Goal: Task Accomplishment & Management: Manage account settings

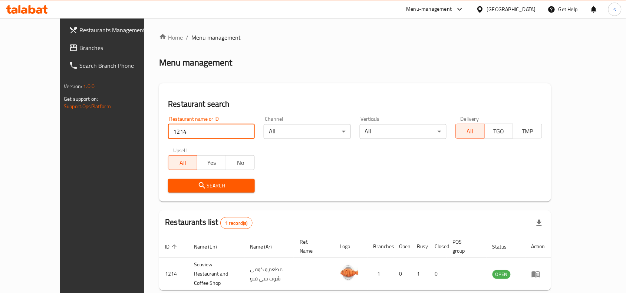
click at [506, 9] on div "[GEOGRAPHIC_DATA]" at bounding box center [511, 9] width 49 height 8
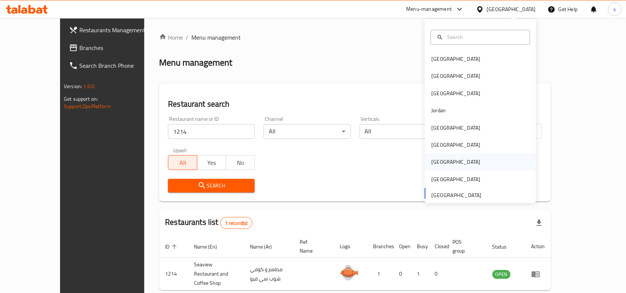
click at [436, 161] on div "[GEOGRAPHIC_DATA]" at bounding box center [456, 162] width 49 height 8
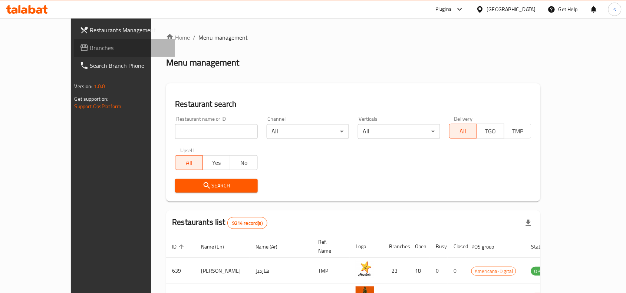
click at [90, 52] on span "Branches" at bounding box center [129, 47] width 79 height 9
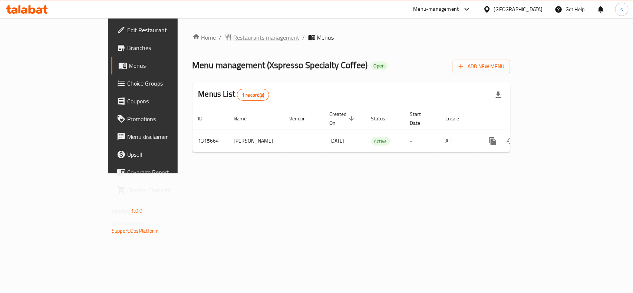
click at [234, 39] on span "Restaurants management" at bounding box center [267, 37] width 66 height 9
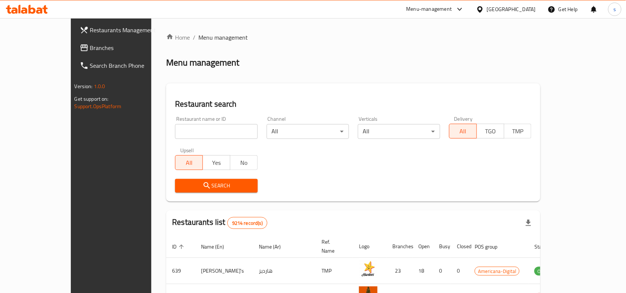
click at [185, 132] on input "search" at bounding box center [216, 131] width 82 height 15
paste input "707380"
type input "707380"
click button "Search" at bounding box center [216, 186] width 82 height 14
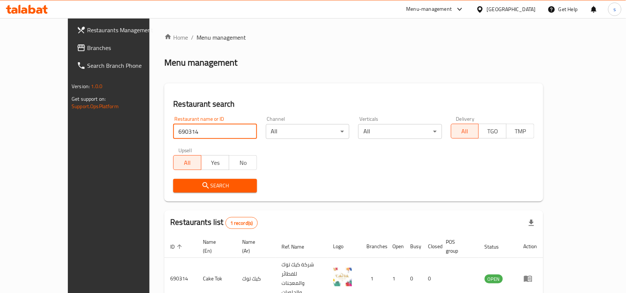
click at [484, 10] on icon at bounding box center [480, 10] width 8 height 8
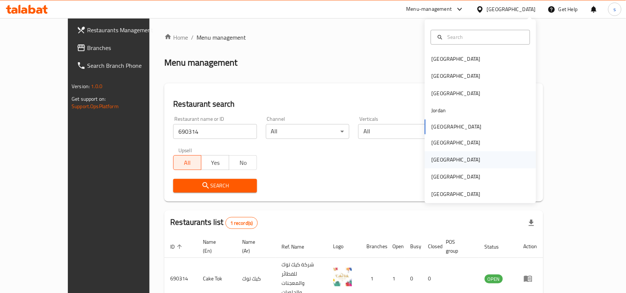
click at [434, 158] on div "[GEOGRAPHIC_DATA]" at bounding box center [456, 160] width 49 height 8
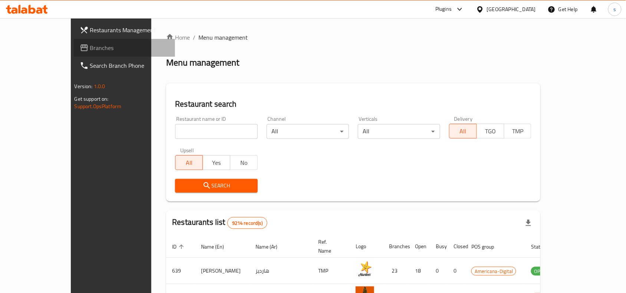
click at [90, 47] on span "Branches" at bounding box center [129, 47] width 79 height 9
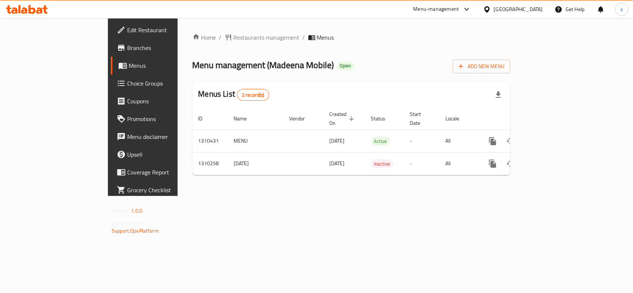
click at [209, 44] on div "Home / Restaurants management / Menus Menu management ( Madeena Mobile ) Open A…" at bounding box center [352, 107] width 318 height 148
click at [234, 38] on span "Restaurants management" at bounding box center [267, 37] width 66 height 9
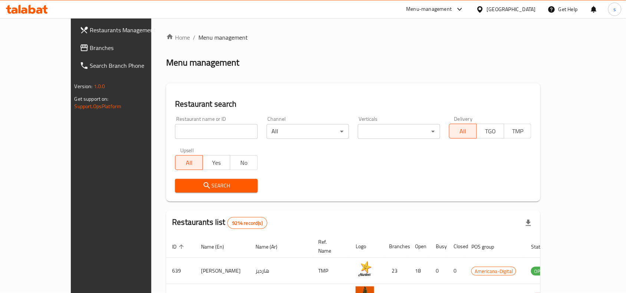
click at [180, 127] on input "search" at bounding box center [216, 131] width 82 height 15
paste input "705322"
type input "705322"
click button "Search" at bounding box center [216, 186] width 82 height 14
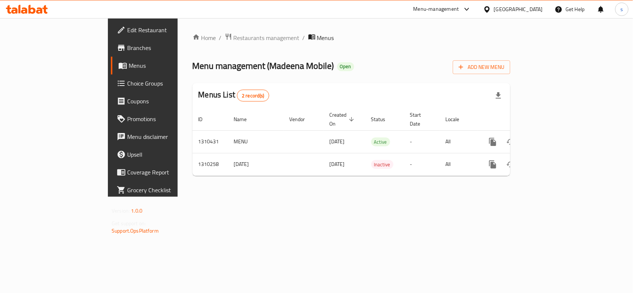
click at [127, 29] on span "Edit Restaurant" at bounding box center [167, 30] width 81 height 9
